Goal: Task Accomplishment & Management: Manage account settings

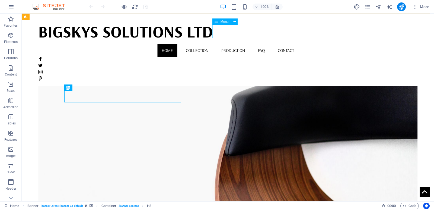
click at [266, 44] on nav "Home Collection Production FAQ Contact" at bounding box center [227, 50] width 379 height 13
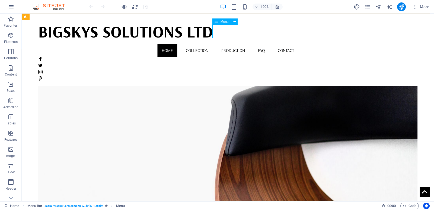
click at [263, 44] on nav "Home Collection Production FAQ Contact" at bounding box center [227, 50] width 379 height 13
click at [13, 43] on p "Elements" at bounding box center [11, 42] width 14 height 4
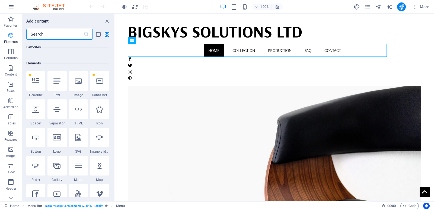
scroll to position [58, 0]
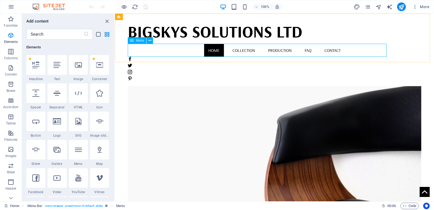
click at [230, 49] on nav "Home Collection Production FAQ Contact" at bounding box center [275, 50] width 294 height 13
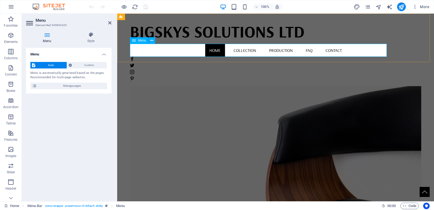
click at [227, 51] on nav "Home Collection Production FAQ Contact" at bounding box center [276, 50] width 292 height 13
click at [99, 66] on span "Custom" at bounding box center [90, 65] width 32 height 7
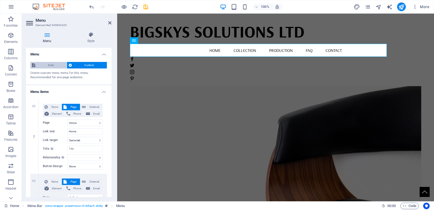
click at [55, 66] on span "Auto" at bounding box center [51, 65] width 28 height 7
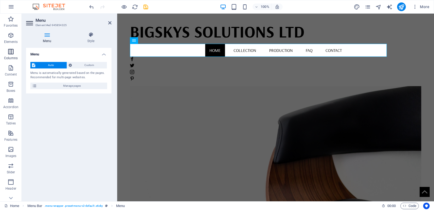
click at [10, 60] on p "Columns" at bounding box center [11, 58] width 14 height 4
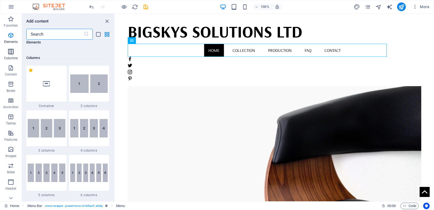
scroll to position [269, 0]
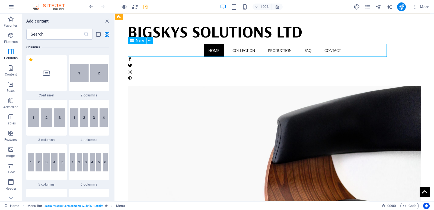
click at [227, 51] on nav "Home Collection Production FAQ Contact" at bounding box center [275, 50] width 294 height 13
click at [9, 73] on p "Content" at bounding box center [11, 74] width 12 height 4
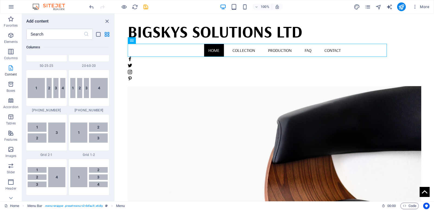
scroll to position [950, 0]
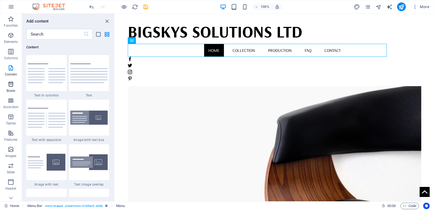
click at [12, 89] on p "Boxes" at bounding box center [11, 90] width 9 height 4
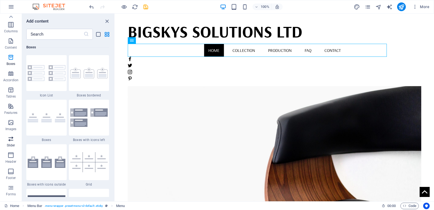
scroll to position [0, 0]
click at [9, 4] on icon "button" at bounding box center [11, 7] width 7 height 7
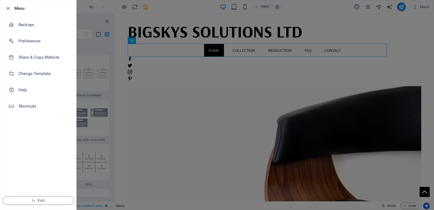
click at [189, 77] on div at bounding box center [217, 105] width 434 height 210
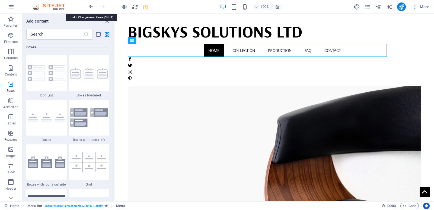
click at [89, 6] on icon "undo" at bounding box center [91, 7] width 6 height 6
click at [87, 6] on div "100% More" at bounding box center [217, 6] width 434 height 13
click at [89, 6] on icon "undo" at bounding box center [91, 7] width 6 height 6
click at [89, 6] on div at bounding box center [118, 6] width 61 height 9
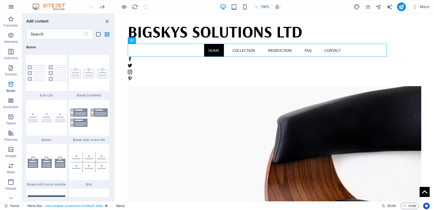
click at [10, 8] on icon "button" at bounding box center [11, 7] width 7 height 7
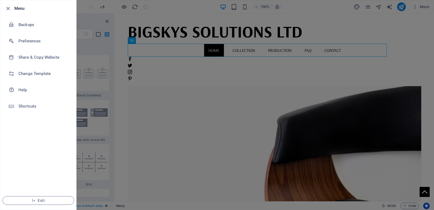
click at [18, 8] on h6 "Menu" at bounding box center [43, 8] width 58 height 7
click at [21, 27] on h6 "Backups" at bounding box center [43, 24] width 50 height 7
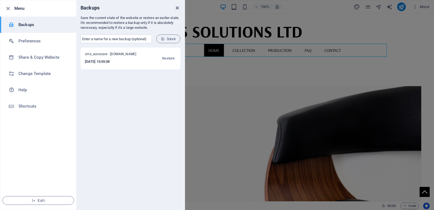
click at [176, 8] on icon "close" at bounding box center [177, 8] width 6 height 6
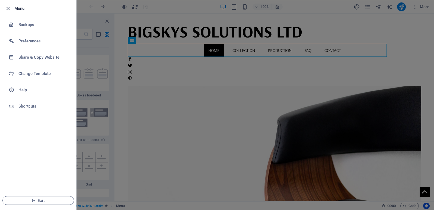
click at [8, 9] on icon "button" at bounding box center [8, 8] width 6 height 6
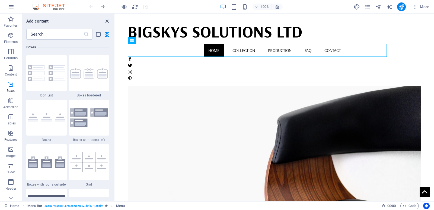
click at [108, 22] on icon "close panel" at bounding box center [107, 21] width 6 height 6
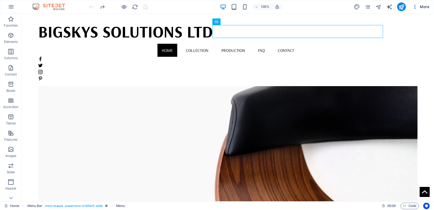
click at [427, 9] on span "More" at bounding box center [421, 6] width 17 height 5
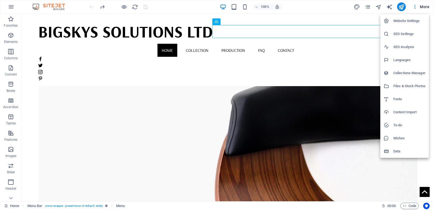
click at [414, 7] on div at bounding box center [217, 105] width 434 height 210
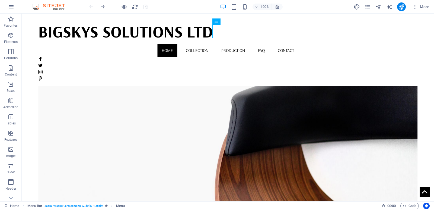
click at [414, 7] on icon "button" at bounding box center [415, 6] width 5 height 5
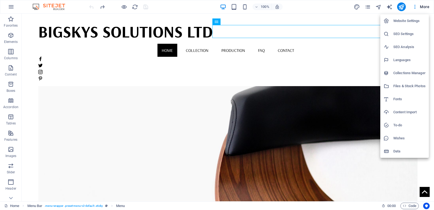
click at [14, 6] on div at bounding box center [217, 105] width 434 height 210
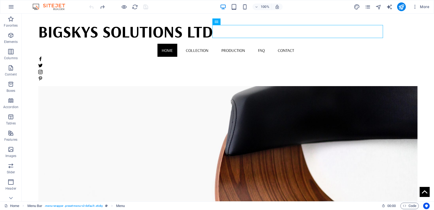
click at [12, 7] on icon "button" at bounding box center [11, 7] width 7 height 7
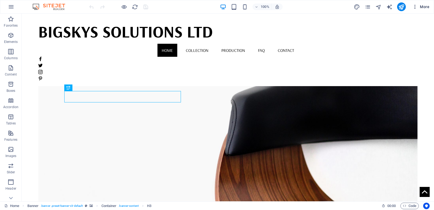
click at [425, 7] on span "More" at bounding box center [421, 6] width 17 height 5
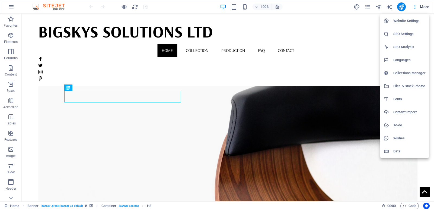
click at [415, 8] on div at bounding box center [217, 105] width 434 height 210
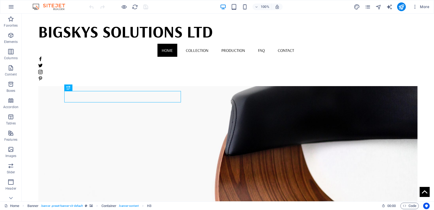
click at [415, 8] on icon "button" at bounding box center [415, 6] width 5 height 5
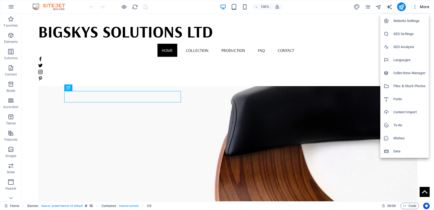
drag, startPoint x: 433, startPoint y: 62, endPoint x: 419, endPoint y: 80, distance: 23.0
click at [433, 70] on div at bounding box center [217, 105] width 434 height 210
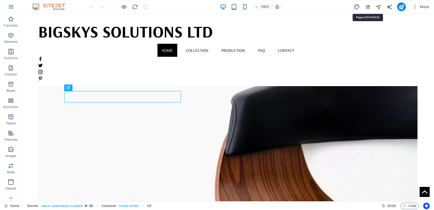
click at [367, 8] on icon "pages" at bounding box center [368, 7] width 6 height 6
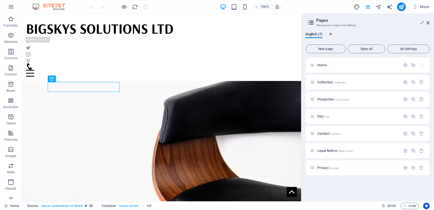
click at [9, 199] on icon at bounding box center [11, 198] width 8 height 8
click at [9, 199] on span "Collections" at bounding box center [11, 193] width 22 height 13
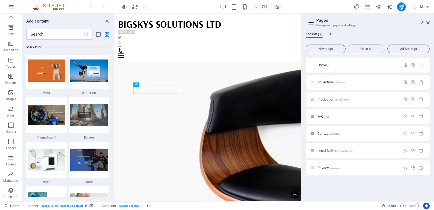
scroll to position [4969, 0]
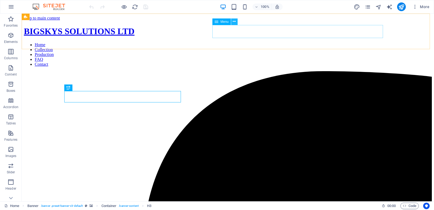
click at [235, 21] on icon at bounding box center [234, 22] width 3 height 6
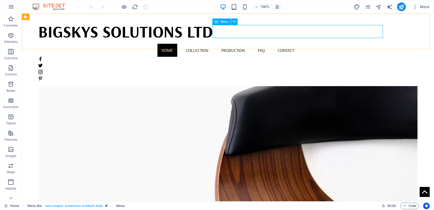
click at [218, 22] on icon at bounding box center [217, 21] width 4 height 7
click at [237, 22] on button at bounding box center [234, 21] width 7 height 7
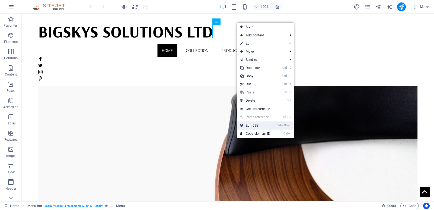
click at [251, 127] on link "Ctrl Alt C Edit CSS" at bounding box center [255, 125] width 36 height 8
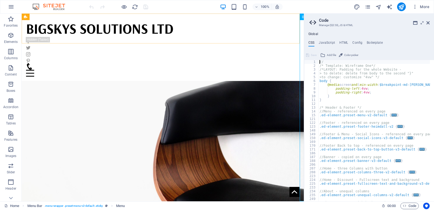
click at [303, 18] on icon at bounding box center [304, 17] width 4 height 7
click at [428, 23] on icon at bounding box center [428, 23] width 3 height 4
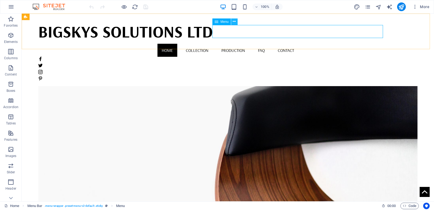
click at [235, 21] on icon at bounding box center [234, 22] width 3 height 6
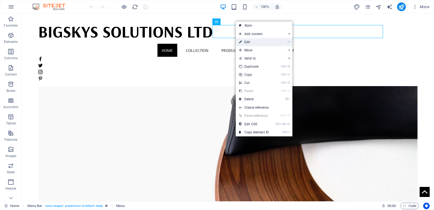
click at [251, 41] on link "⏎ Edit" at bounding box center [254, 42] width 36 height 8
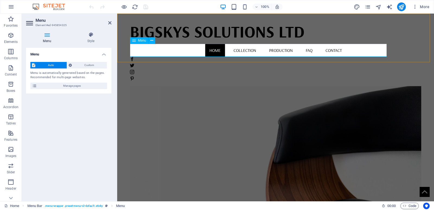
click at [228, 51] on nav "Home Collection Production FAQ Contact" at bounding box center [276, 50] width 292 height 13
click at [47, 35] on icon at bounding box center [47, 34] width 42 height 5
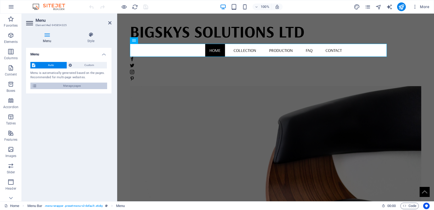
click at [49, 85] on span "Manage pages" at bounding box center [72, 86] width 67 height 7
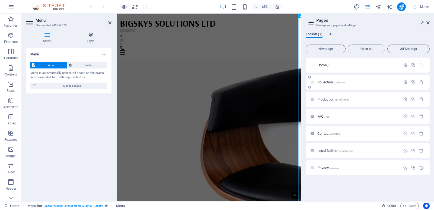
click at [315, 83] on icon at bounding box center [312, 82] width 5 height 5
click at [331, 83] on span "Collection /collection" at bounding box center [332, 82] width 29 height 4
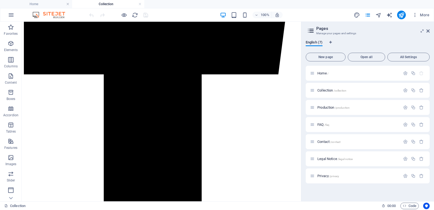
scroll to position [304, 0]
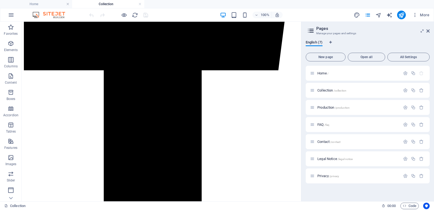
drag, startPoint x: 300, startPoint y: 34, endPoint x: 368, endPoint y: 94, distance: 90.4
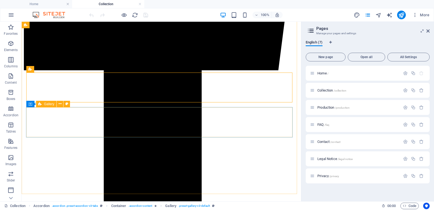
click at [45, 105] on span "Gallery" at bounding box center [49, 103] width 10 height 3
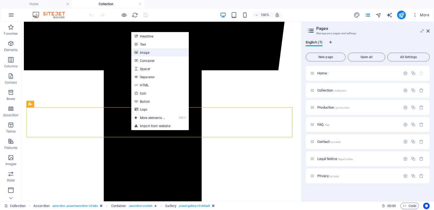
click at [143, 53] on link "Image" at bounding box center [160, 52] width 58 height 8
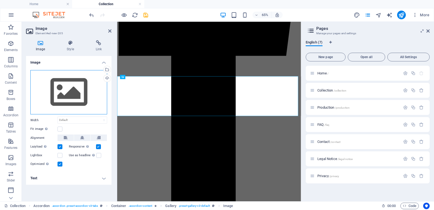
click at [70, 88] on div "Drag files here, click to choose files or select files from Files or our free s…" at bounding box center [68, 92] width 77 height 45
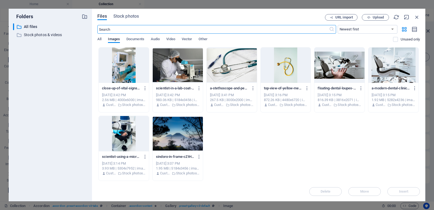
scroll to position [0, 0]
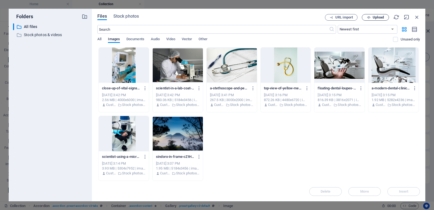
click at [381, 17] on span "Upload" at bounding box center [378, 17] width 11 height 3
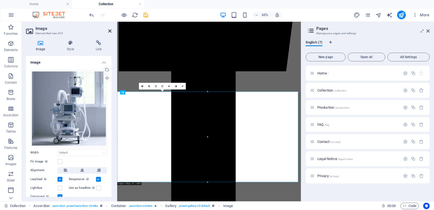
click at [109, 31] on icon at bounding box center [109, 31] width 3 height 4
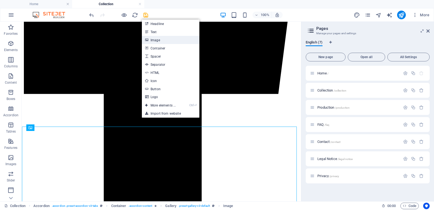
click at [159, 42] on link "Image" at bounding box center [171, 40] width 58 height 8
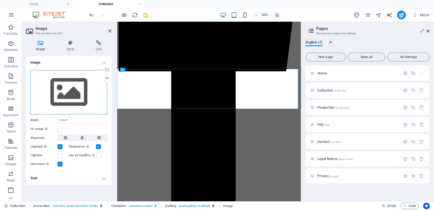
click at [72, 93] on div "Drag files here, click to choose files or select files from Files or our free s…" at bounding box center [68, 92] width 77 height 45
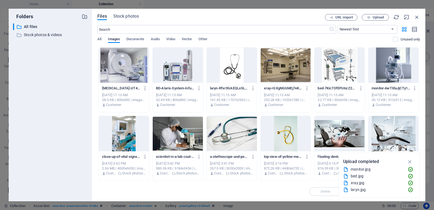
click at [133, 69] on div at bounding box center [124, 64] width 50 height 35
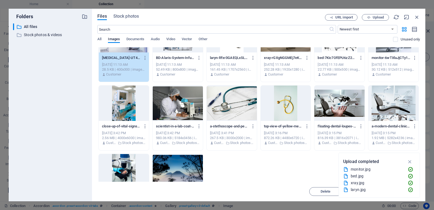
scroll to position [68, 0]
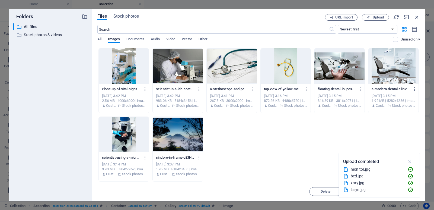
click at [411, 161] on icon "button" at bounding box center [410, 162] width 6 height 6
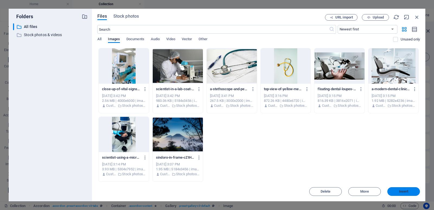
click at [404, 192] on span "Insert" at bounding box center [403, 191] width 9 height 3
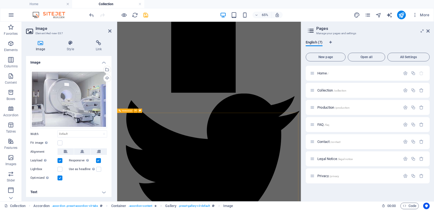
scroll to position [517, 0]
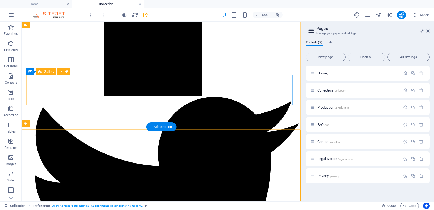
scroll to position [514, 0]
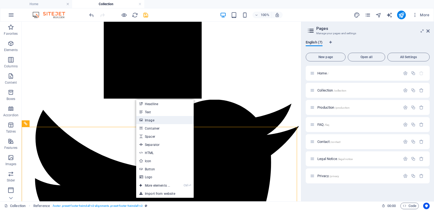
click at [147, 123] on link "Image" at bounding box center [165, 120] width 58 height 8
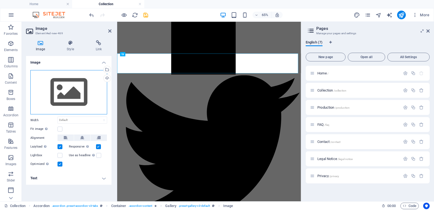
click at [81, 98] on div "Drag files here, click to choose files or select files from Files or our free s…" at bounding box center [68, 92] width 77 height 45
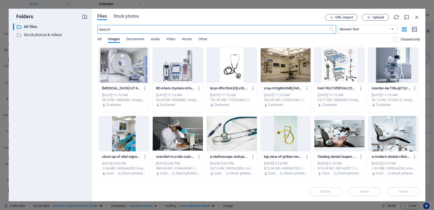
scroll to position [0, 0]
click at [170, 80] on div at bounding box center [178, 64] width 50 height 35
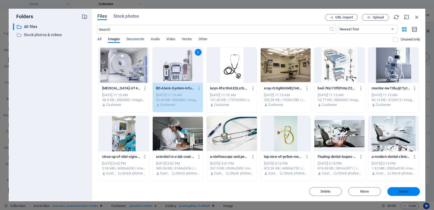
click at [407, 192] on span "Insert" at bounding box center [403, 191] width 9 height 3
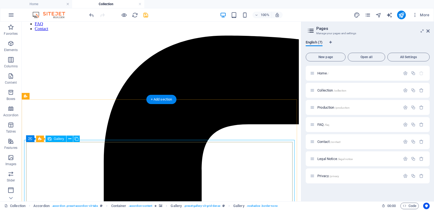
scroll to position [81, 0]
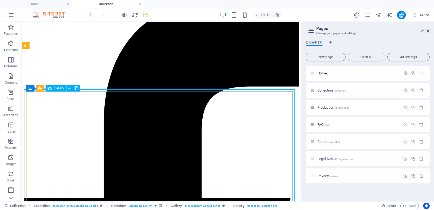
click at [58, 88] on span "Gallery" at bounding box center [59, 88] width 10 height 3
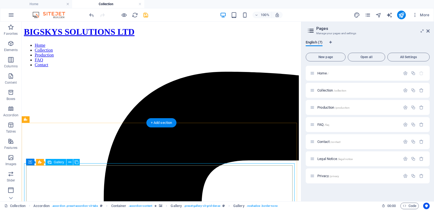
scroll to position [0, 0]
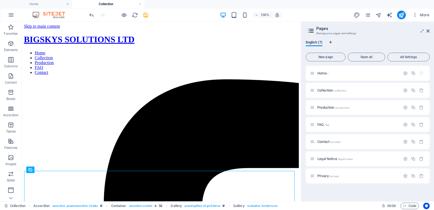
click at [430, 31] on aside "Pages Manage your pages and settings English (7) New page Open all All Settings…" at bounding box center [367, 111] width 133 height 179
click at [429, 31] on icon at bounding box center [428, 31] width 3 height 4
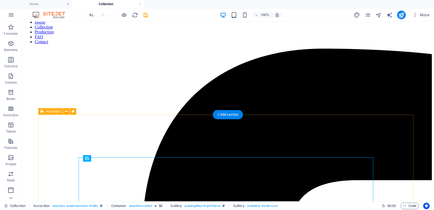
scroll to position [27, 0]
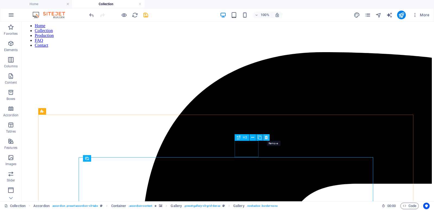
click at [265, 137] on icon at bounding box center [266, 138] width 3 height 6
click at [280, 138] on icon at bounding box center [280, 138] width 3 height 6
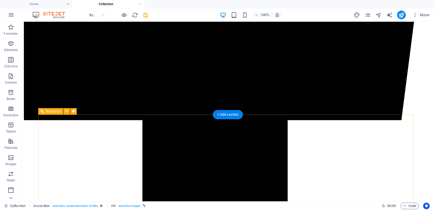
scroll to position [407, 0]
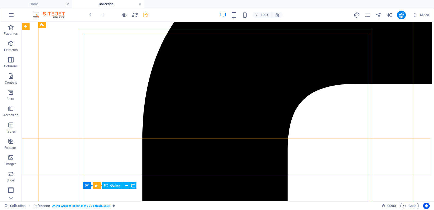
scroll to position [81, 0]
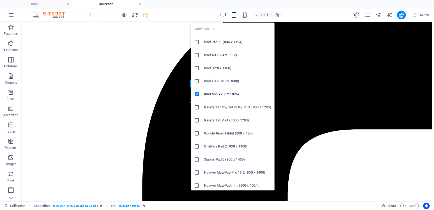
click at [235, 13] on icon "button" at bounding box center [234, 15] width 6 height 6
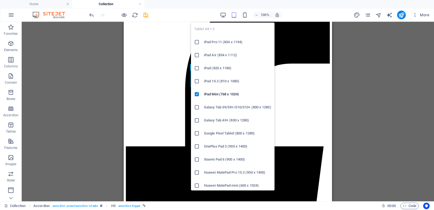
click at [221, 123] on h6 "Galaxy Tab A9+ (800 x 1280)" at bounding box center [237, 120] width 67 height 7
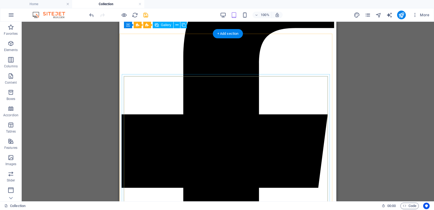
scroll to position [73, 0]
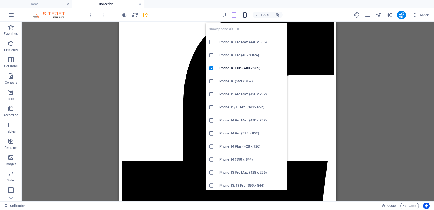
click at [244, 12] on icon "button" at bounding box center [245, 15] width 6 height 6
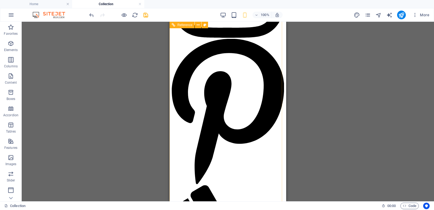
scroll to position [472, 0]
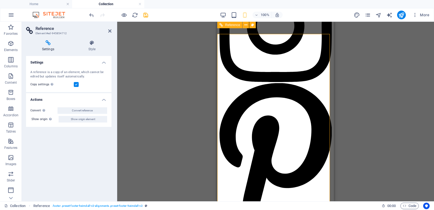
scroll to position [418, 0]
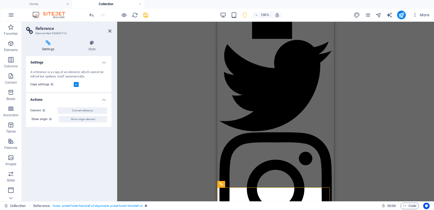
scroll to position [255, 0]
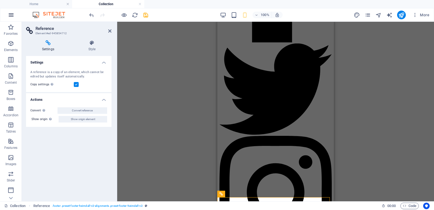
click at [12, 14] on icon "button" at bounding box center [11, 15] width 7 height 7
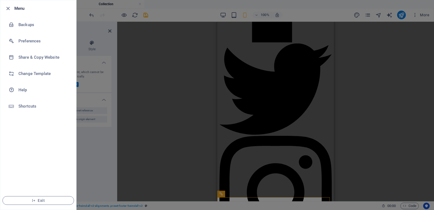
click at [165, 73] on div at bounding box center [217, 105] width 434 height 210
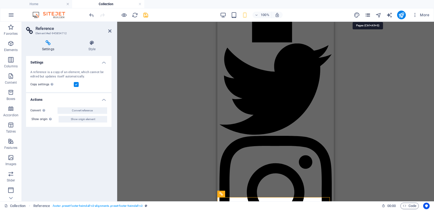
click at [366, 15] on icon "pages" at bounding box center [368, 15] width 6 height 6
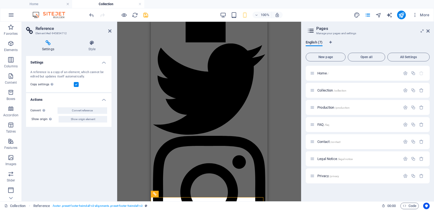
click at [431, 29] on aside "Pages Manage your pages and settings English (7) New page Open all All Settings…" at bounding box center [367, 111] width 133 height 179
click at [429, 29] on icon at bounding box center [428, 31] width 3 height 4
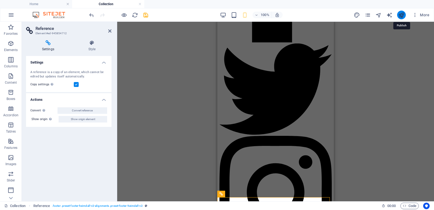
click at [400, 15] on icon "publish" at bounding box center [401, 15] width 6 height 6
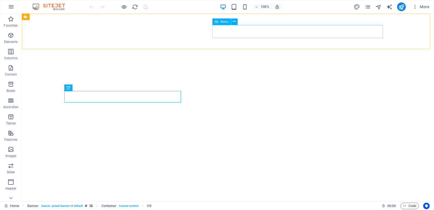
click at [218, 21] on icon at bounding box center [217, 21] width 4 height 7
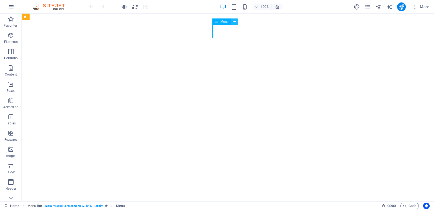
click at [235, 21] on icon at bounding box center [234, 22] width 3 height 6
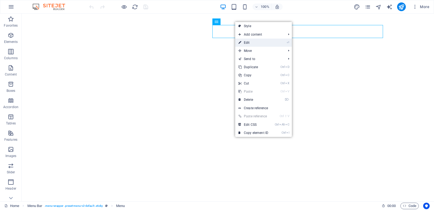
click at [244, 40] on link "⏎ Edit" at bounding box center [253, 43] width 36 height 8
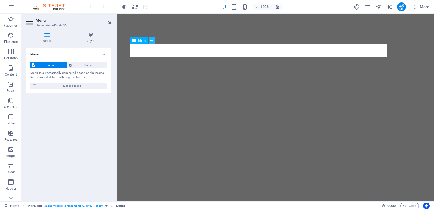
click at [151, 40] on icon at bounding box center [151, 41] width 3 height 6
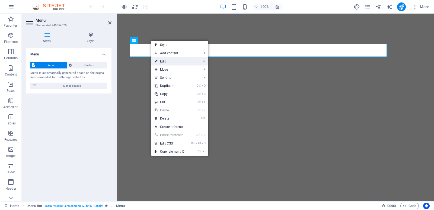
click at [165, 61] on link "⏎ Edit" at bounding box center [169, 61] width 36 height 8
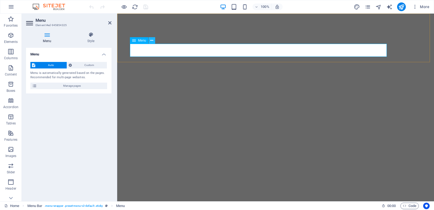
click at [152, 41] on icon at bounding box center [151, 41] width 3 height 6
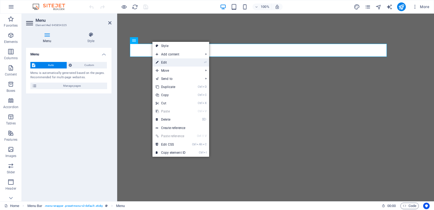
click at [158, 61] on icon at bounding box center [157, 62] width 3 height 8
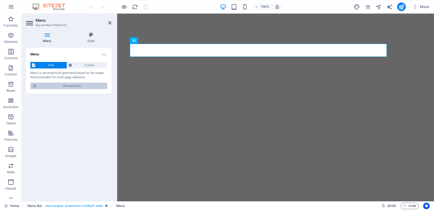
click at [61, 87] on span "Manage pages" at bounding box center [72, 86] width 67 height 7
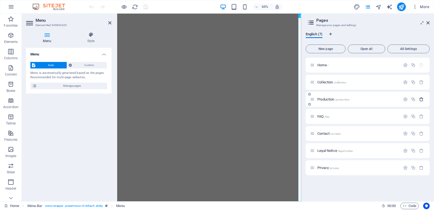
click at [421, 100] on icon "button" at bounding box center [421, 99] width 5 height 5
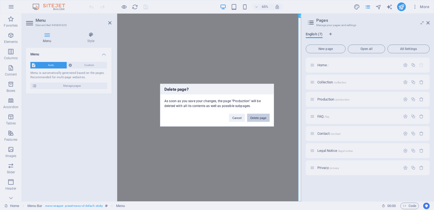
click at [261, 118] on button "Delete page" at bounding box center [258, 117] width 23 height 8
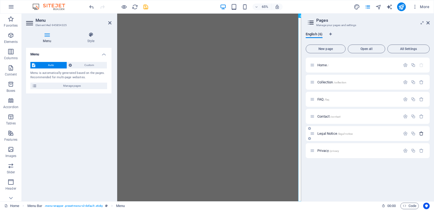
click at [422, 134] on icon "button" at bounding box center [421, 133] width 5 height 5
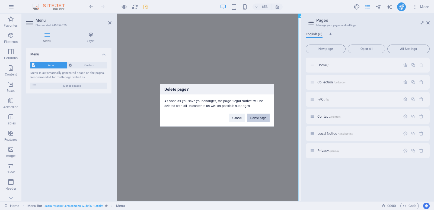
click at [252, 119] on button "Delete page" at bounding box center [258, 117] width 23 height 8
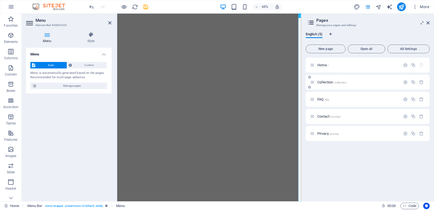
click at [313, 84] on icon at bounding box center [312, 82] width 5 height 5
click at [313, 83] on icon at bounding box center [312, 82] width 5 height 5
click at [430, 24] on icon at bounding box center [428, 23] width 3 height 4
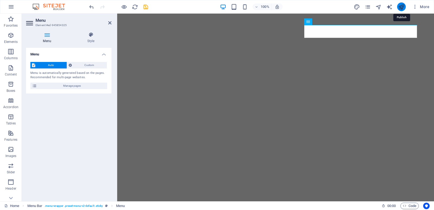
click at [401, 8] on icon "publish" at bounding box center [401, 7] width 6 height 6
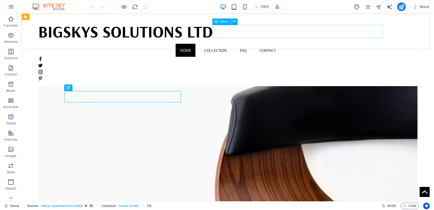
click at [223, 21] on span "Menu" at bounding box center [225, 21] width 8 height 3
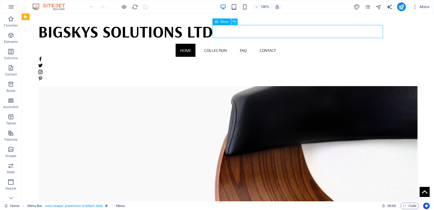
click at [236, 21] on icon at bounding box center [234, 22] width 3 height 6
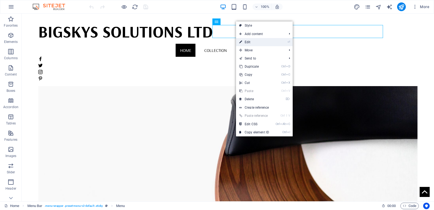
click at [247, 42] on link "⏎ Edit" at bounding box center [254, 42] width 36 height 8
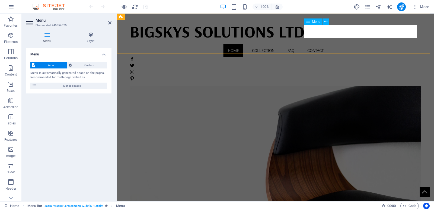
click at [376, 44] on nav "Home Collection FAQ Contact" at bounding box center [276, 50] width 292 height 13
click at [327, 22] on icon at bounding box center [326, 22] width 3 height 6
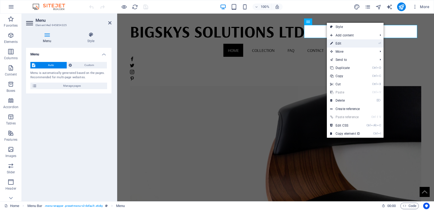
click at [339, 43] on link "⏎ Edit" at bounding box center [345, 43] width 36 height 8
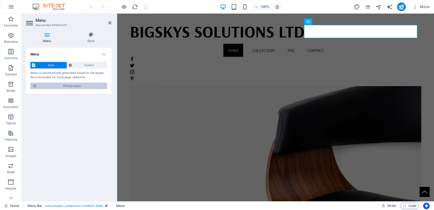
click at [47, 86] on span "Manage pages" at bounding box center [72, 86] width 67 height 7
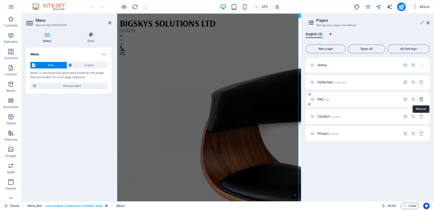
click at [423, 100] on icon "button" at bounding box center [421, 99] width 5 height 5
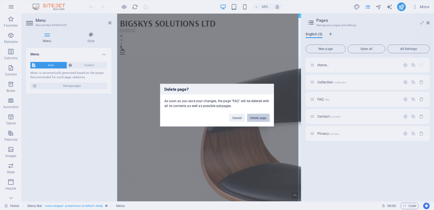
click at [255, 119] on button "Delete page" at bounding box center [258, 117] width 23 height 8
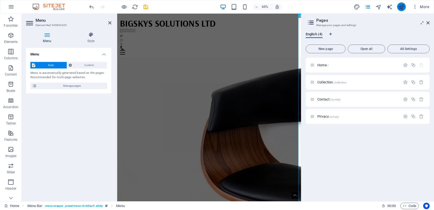
click at [406, 7] on button "publish" at bounding box center [401, 6] width 9 height 9
